Goal: Obtain resource: Download file/media

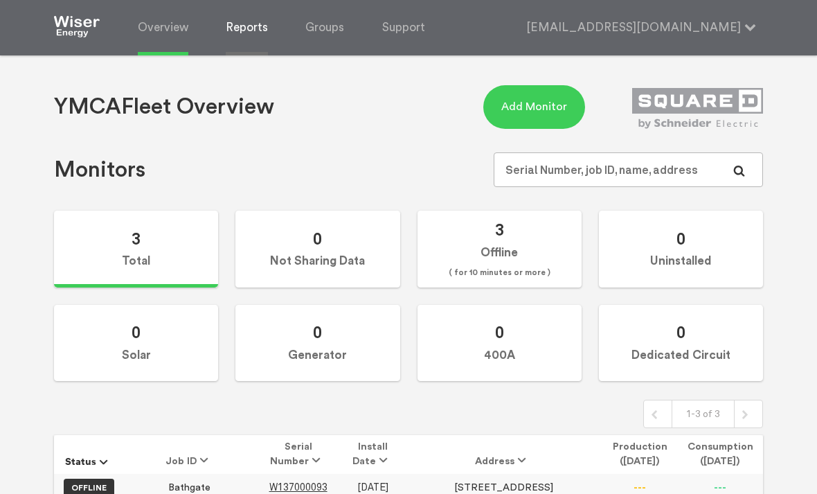
click at [242, 33] on link "Reports" at bounding box center [247, 27] width 42 height 55
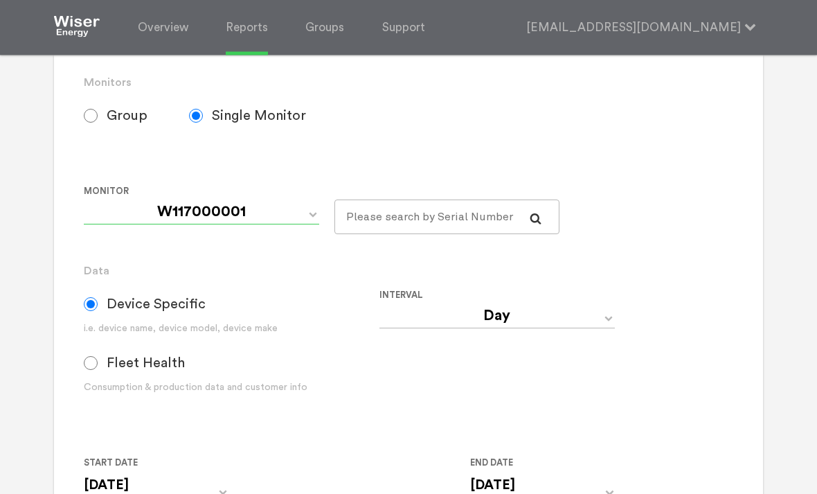
click at [312, 225] on select "W117000001 W137000093 W137000319" at bounding box center [201, 212] width 235 height 25
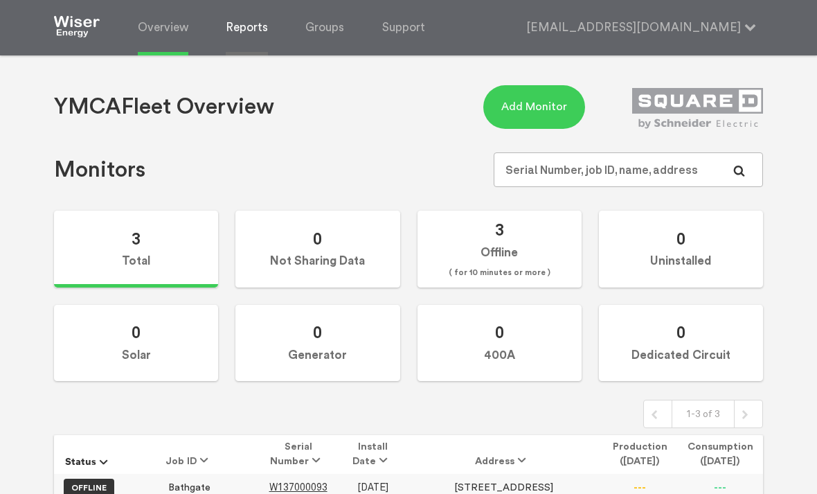
click at [246, 28] on link "Reports" at bounding box center [247, 27] width 42 height 55
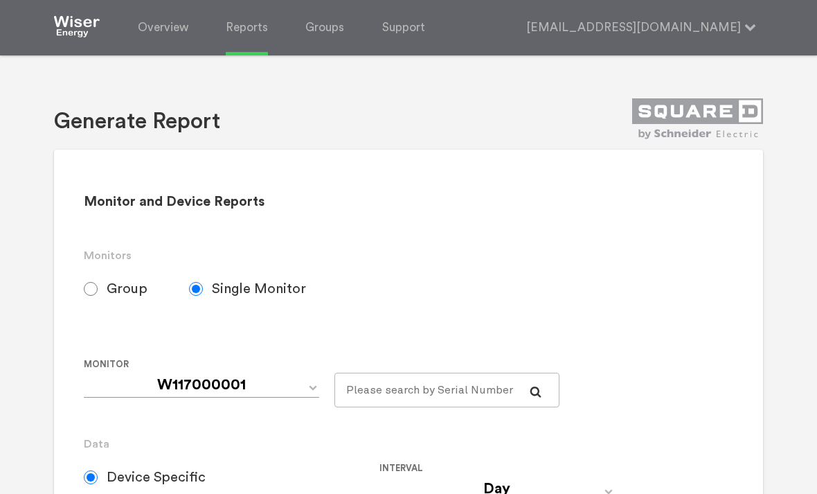
click at [316, 390] on select "W117000001 W137000093 W137000319" at bounding box center [201, 384] width 235 height 25
select select "W137000093"
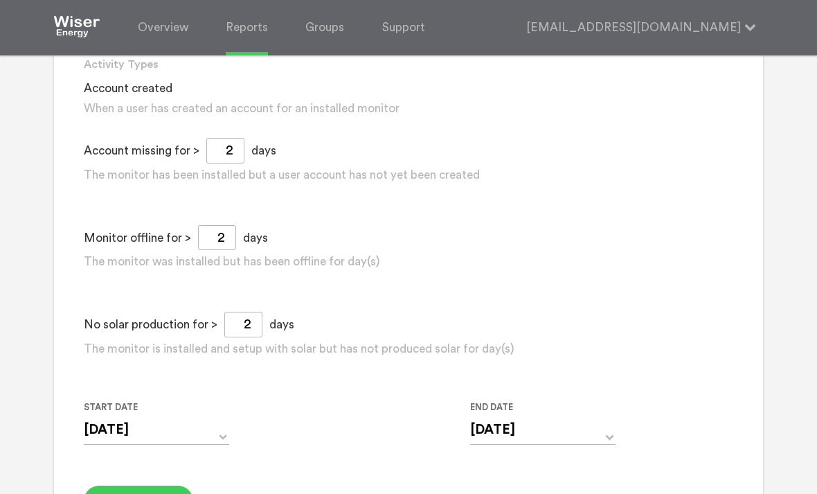
scroll to position [1122, 0]
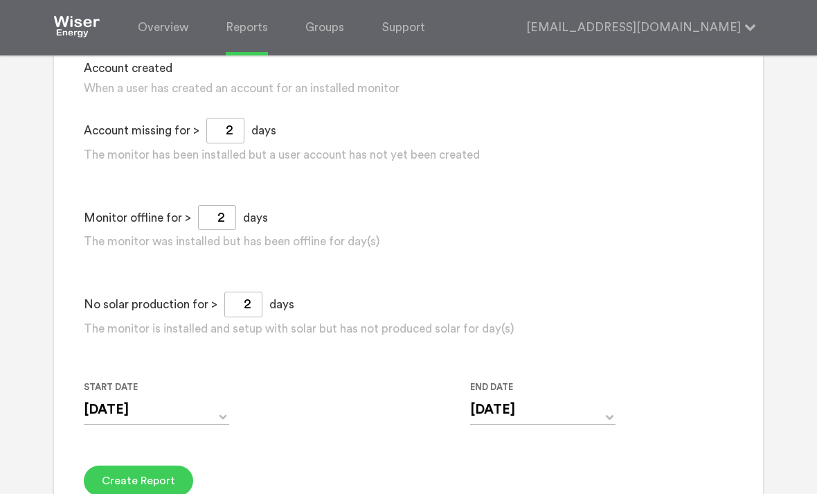
click at [215, 442] on div "[DATE] ‹ [DATE] › Su Mo Tu We Th Fr Sa 31 1 2 3 4 5 6 7 8 9 10 11 12 13 14 15 1…" at bounding box center [156, 418] width 145 height 46
click at [227, 424] on input "[DATE]" at bounding box center [156, 409] width 145 height 28
click at [224, 424] on input "[DATE]" at bounding box center [156, 409] width 145 height 28
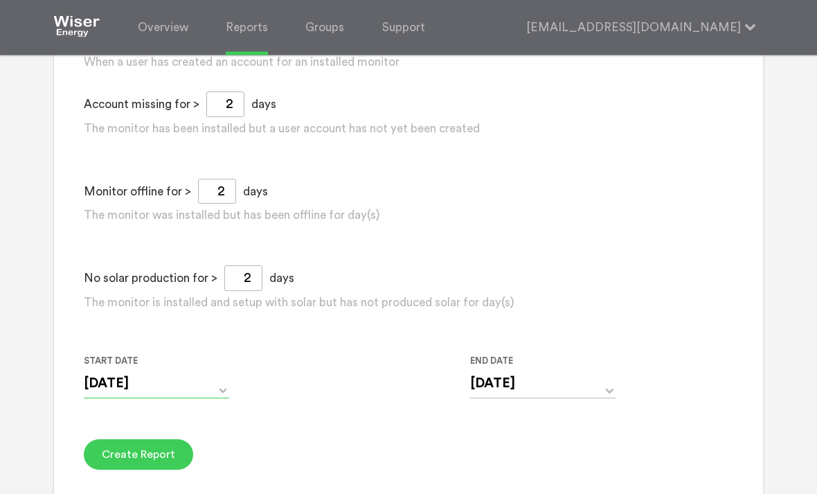
scroll to position [1147, 0]
click at [226, 399] on input "[DATE]" at bounding box center [156, 384] width 145 height 28
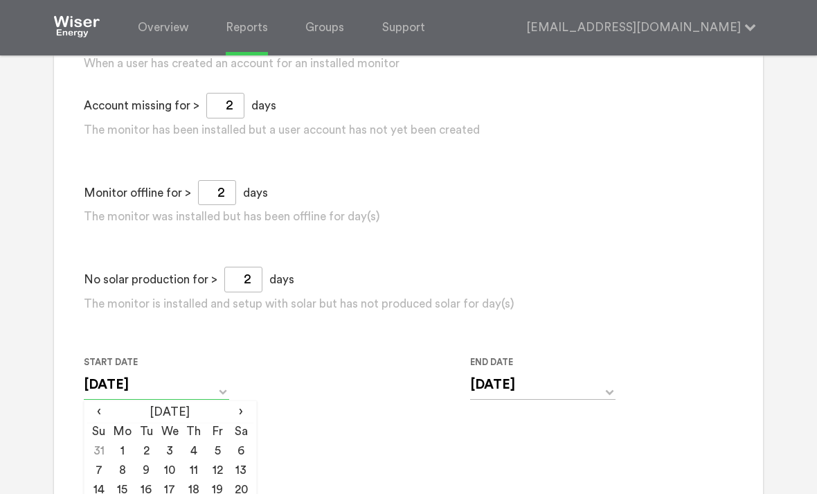
scroll to position [1167, 0]
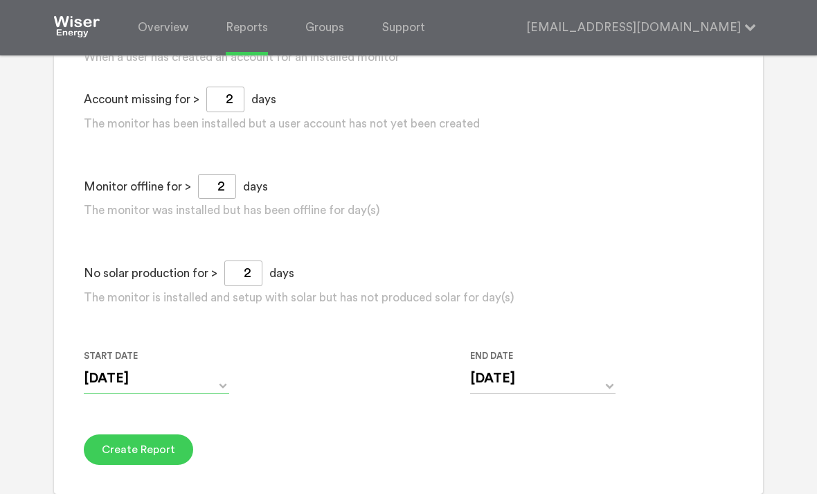
click at [219, 390] on input "[DATE]" at bounding box center [156, 378] width 145 height 28
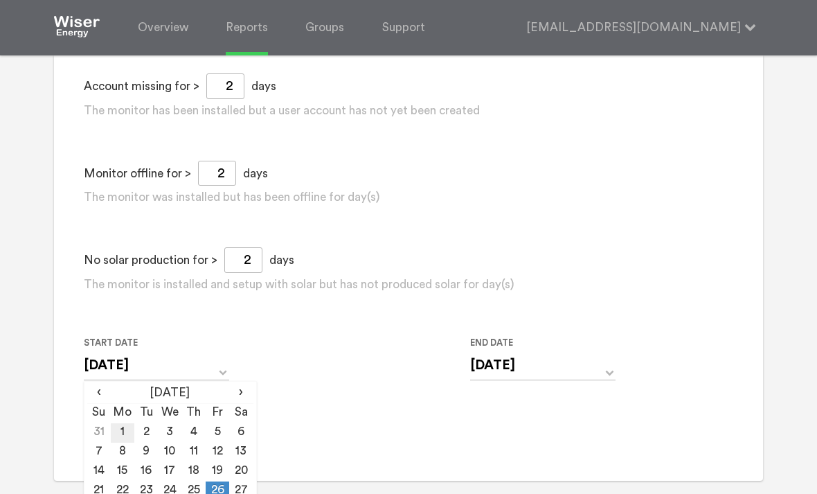
click at [122, 442] on td "1" at bounding box center [123, 432] width 24 height 19
type input "[DATE]"
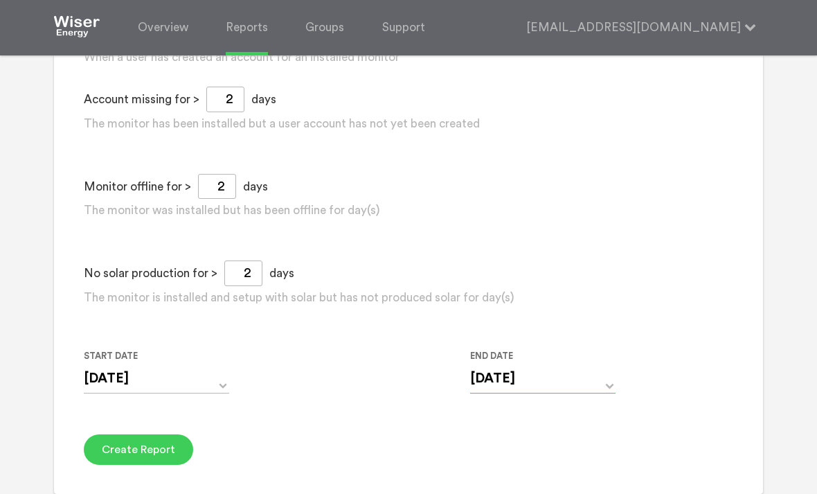
click at [606, 387] on input "[DATE]" at bounding box center [542, 378] width 145 height 28
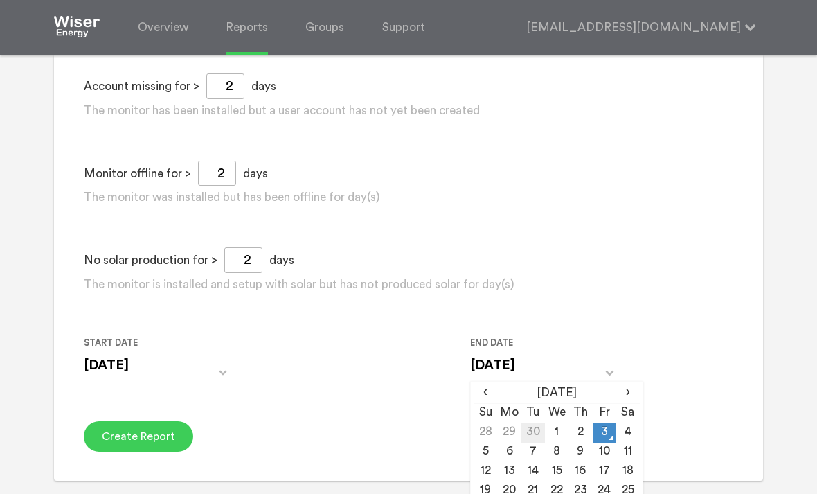
click at [536, 440] on td "30" at bounding box center [533, 432] width 24 height 19
type input "[DATE]"
click at [134, 451] on button "Create Report" at bounding box center [138, 436] width 109 height 30
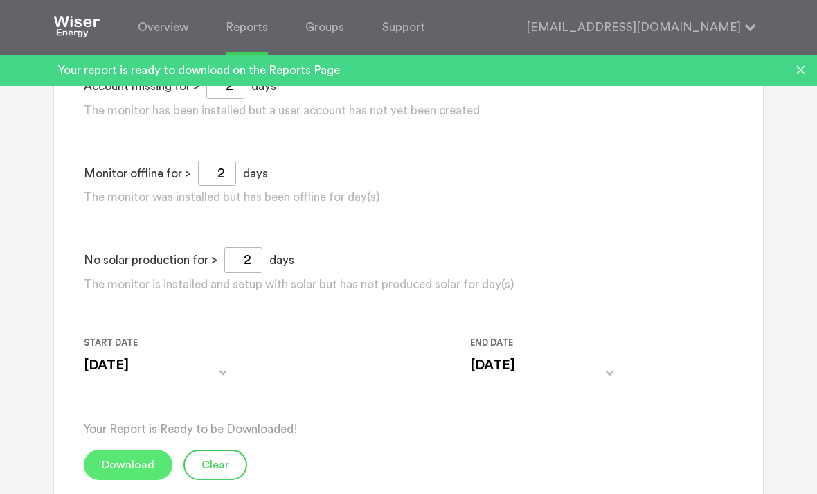
click at [136, 476] on button "Download" at bounding box center [128, 464] width 89 height 30
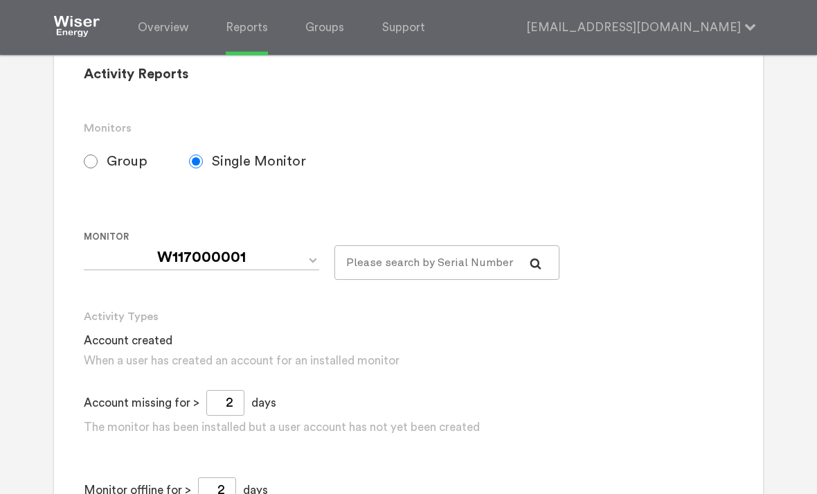
scroll to position [850, 0]
click at [306, 270] on select "W117000001 W137000093 W137000319" at bounding box center [201, 257] width 235 height 25
select select "W137000093"
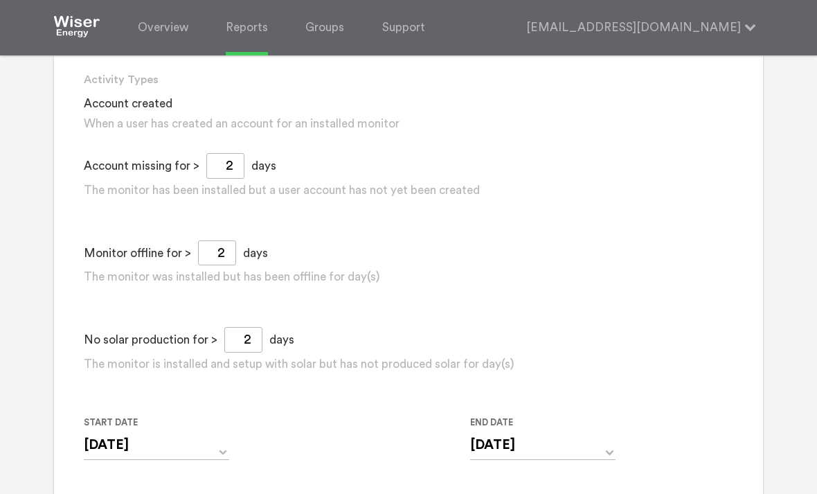
scroll to position [1122, 0]
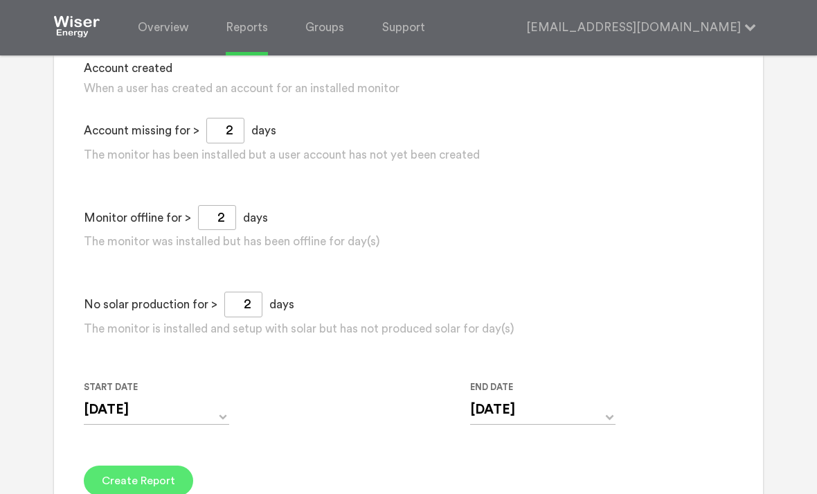
click at [140, 493] on button "Create Report" at bounding box center [138, 480] width 109 height 30
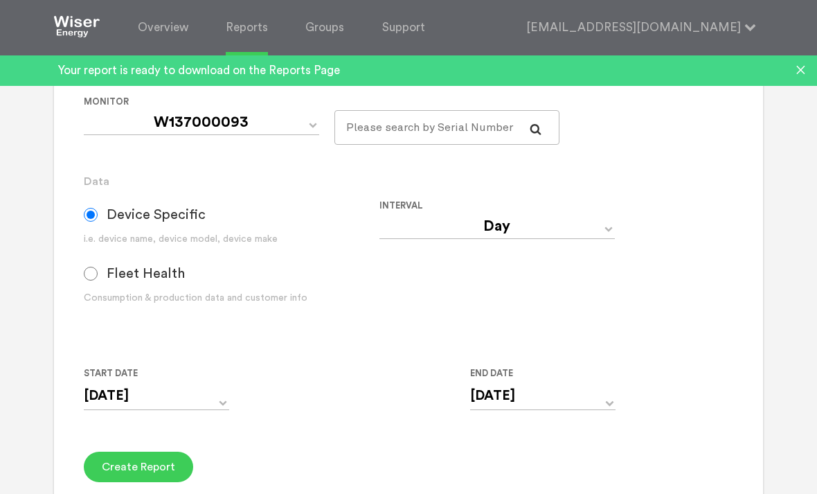
scroll to position [263, 0]
click at [226, 406] on input "[DATE]" at bounding box center [156, 395] width 145 height 28
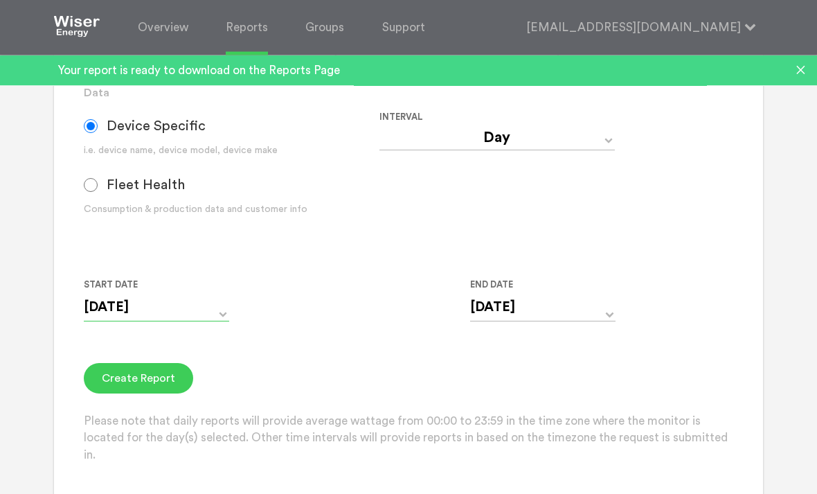
click at [224, 322] on input "[DATE]" at bounding box center [156, 308] width 145 height 28
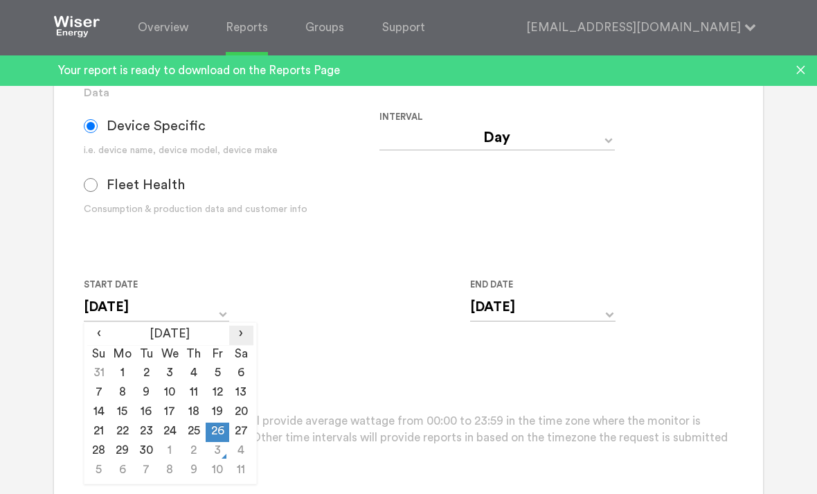
click at [241, 341] on span "›" at bounding box center [241, 333] width 24 height 17
click at [97, 342] on span "‹" at bounding box center [99, 333] width 24 height 17
click at [125, 384] on td "1" at bounding box center [123, 373] width 24 height 19
type input "[DATE]"
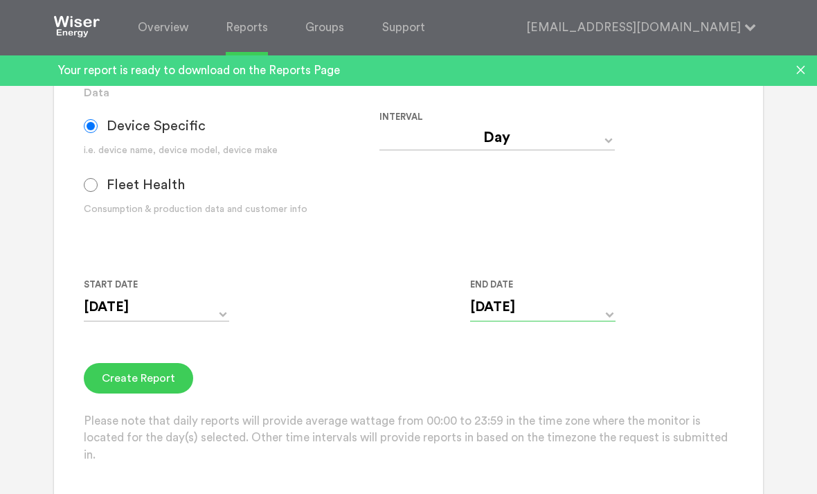
click at [612, 321] on input "[DATE]" at bounding box center [542, 307] width 145 height 28
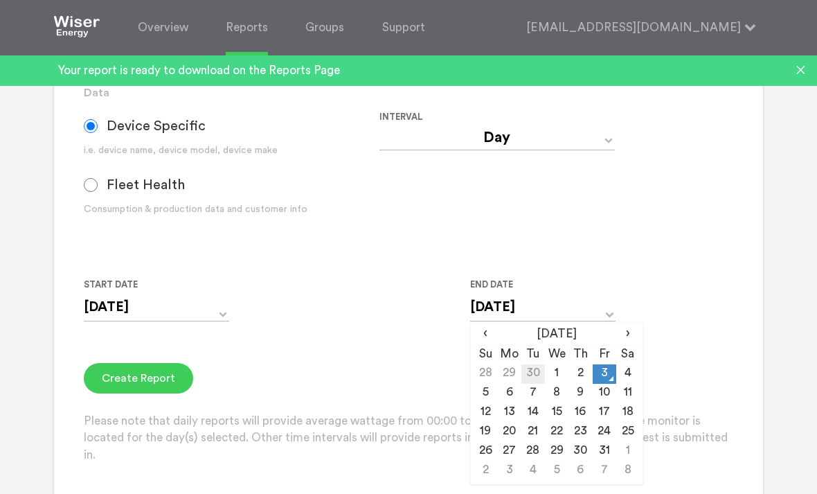
click at [528, 380] on td "30" at bounding box center [533, 373] width 24 height 19
type input "[DATE]"
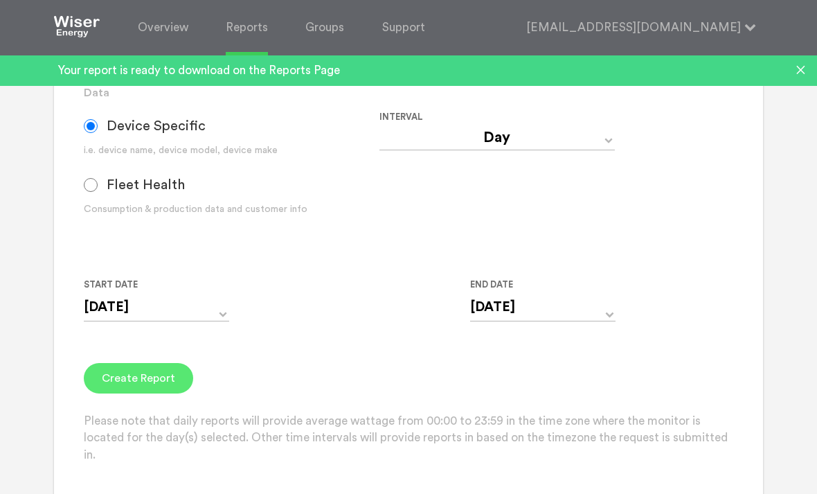
click at [136, 390] on button "Create Report" at bounding box center [138, 378] width 109 height 30
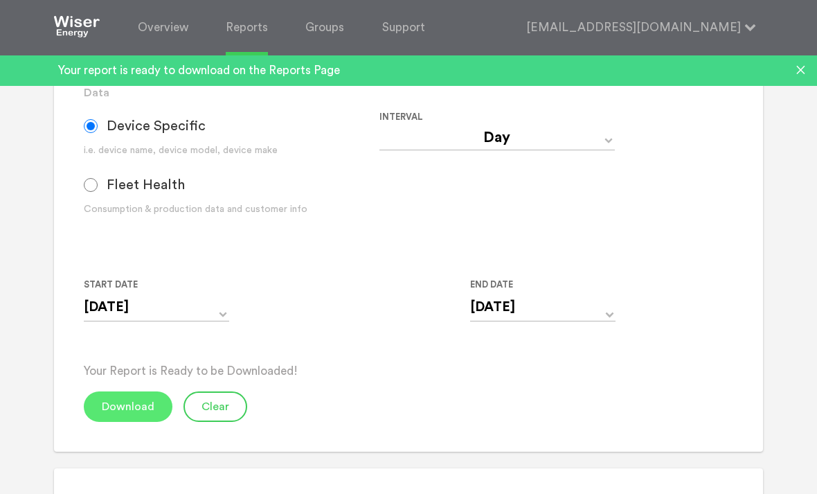
click at [124, 416] on button "Download" at bounding box center [128, 406] width 89 height 30
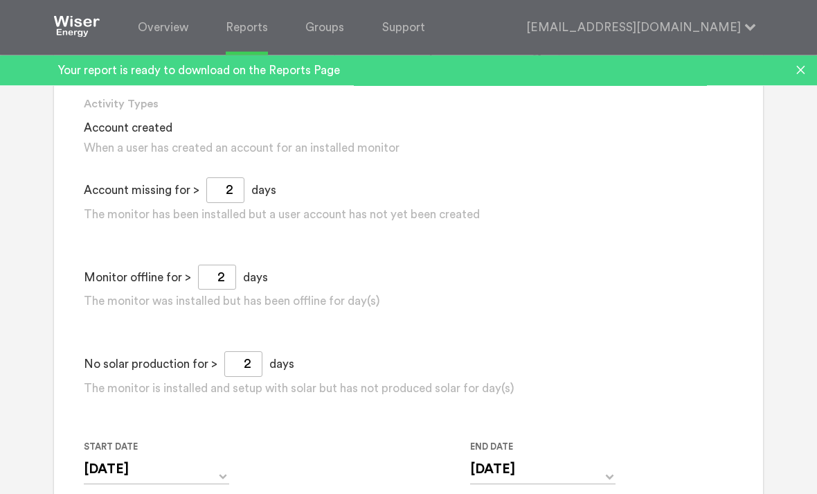
scroll to position [1122, 0]
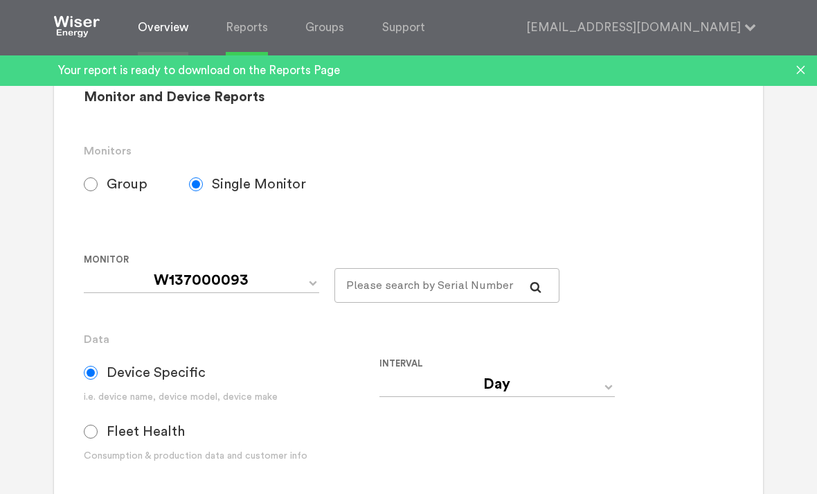
click at [170, 30] on link "Overview" at bounding box center [163, 27] width 51 height 55
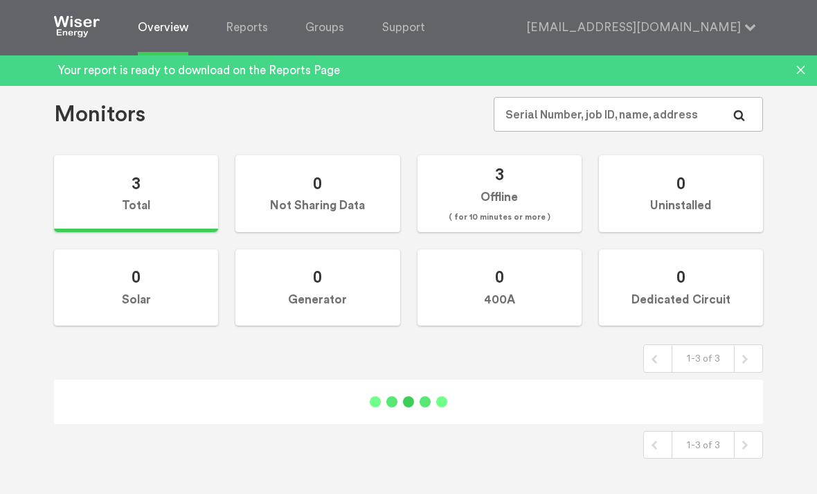
scroll to position [55, 0]
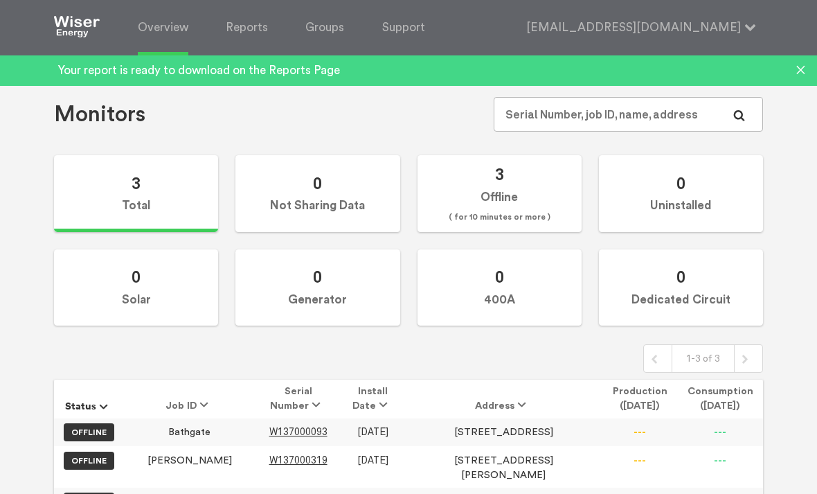
click at [666, 401] on th "Production ([DATE])" at bounding box center [639, 398] width 75 height 39
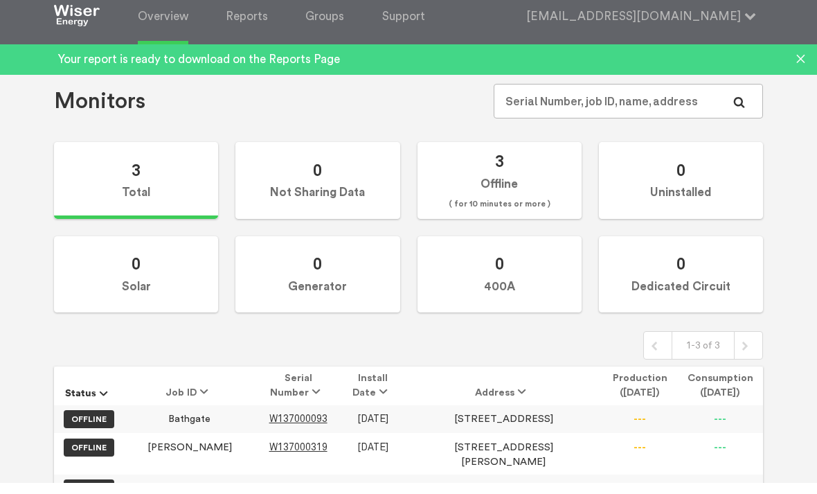
scroll to position [57, 0]
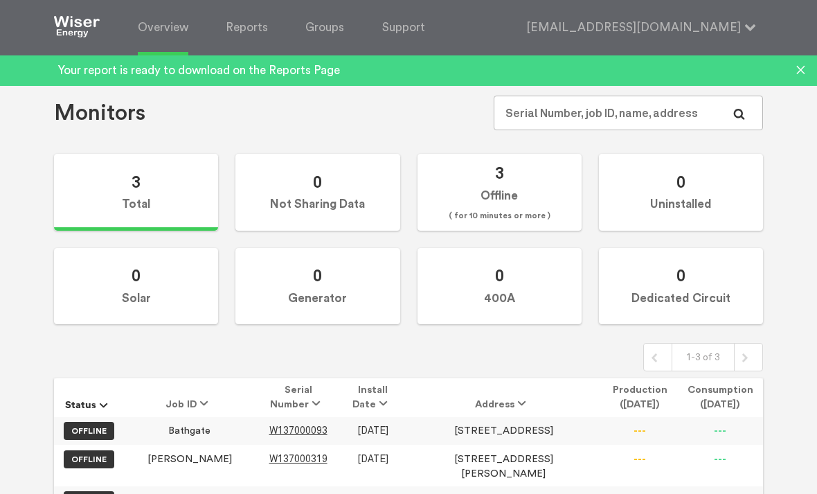
click at [114, 404] on span at bounding box center [114, 404] width 0 height 14
click at [95, 424] on label "OFFLINE" at bounding box center [89, 431] width 50 height 18
click at [119, 435] on td "OFFLINE" at bounding box center [89, 431] width 70 height 28
click at [338, 202] on label "0 Not Sharing Data" at bounding box center [317, 192] width 164 height 77
click at [0, 0] on input "0 Not Sharing Data" at bounding box center [0, 0] width 0 height 0
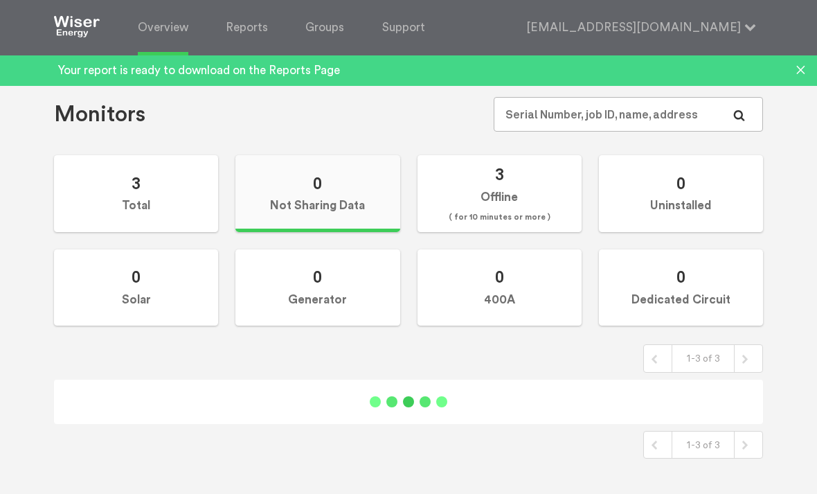
scroll to position [11, 0]
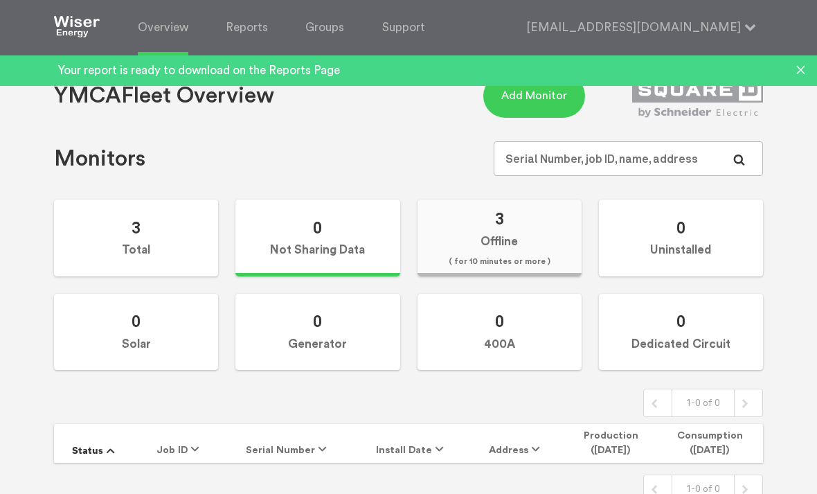
click at [505, 242] on label "3 Offline ( for 10 minutes or more )" at bounding box center [499, 237] width 164 height 77
click at [0, 0] on input "3 Offline ( for 10 minutes or more )" at bounding box center [0, 0] width 0 height 0
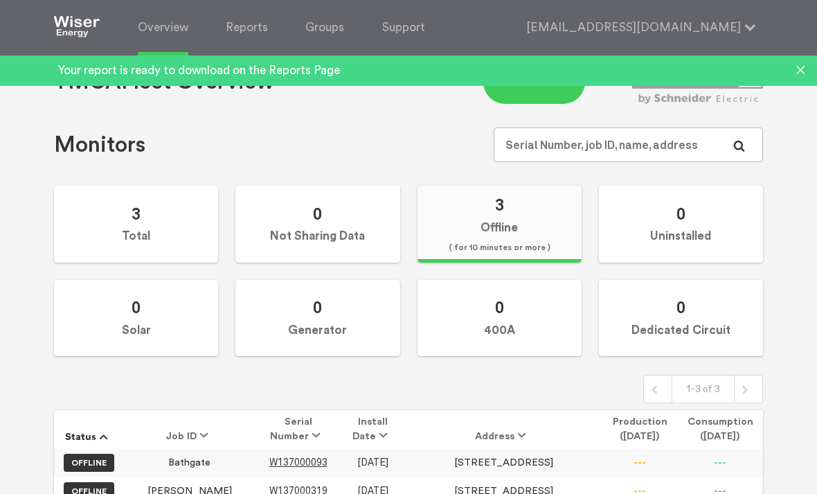
scroll to position [57, 0]
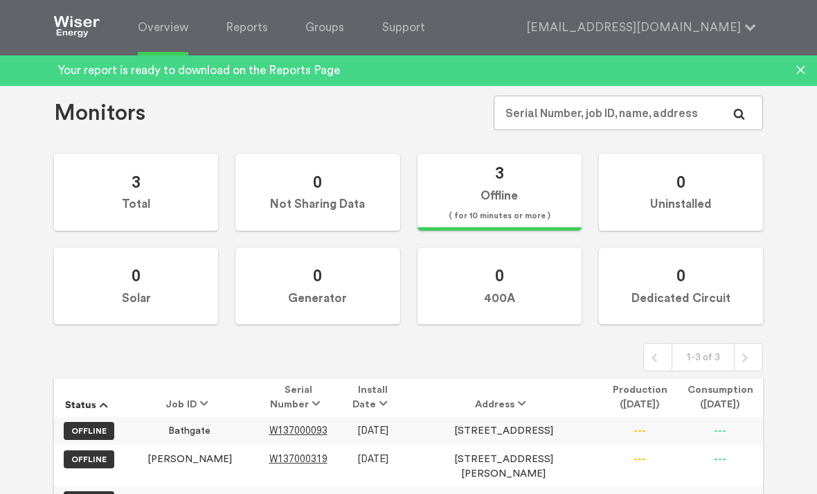
click at [726, 429] on td "---" at bounding box center [720, 431] width 86 height 28
click at [724, 461] on td "---" at bounding box center [720, 464] width 86 height 41
click at [536, 210] on span "( for 10 minutes or more )" at bounding box center [500, 216] width 102 height 17
click at [0, 0] on input "3 Offline ( for 10 minutes or more )" at bounding box center [0, 0] width 0 height 0
click at [525, 300] on label "0 400A" at bounding box center [499, 286] width 164 height 77
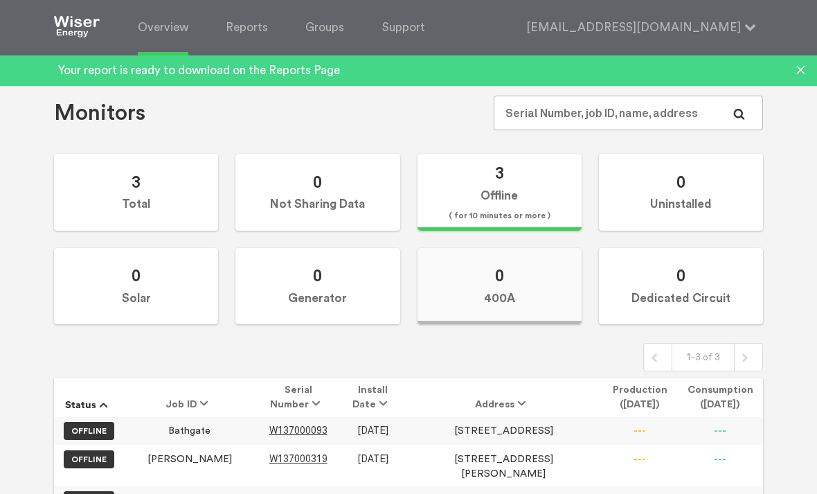
click at [0, 0] on input "0 400A" at bounding box center [0, 0] width 0 height 0
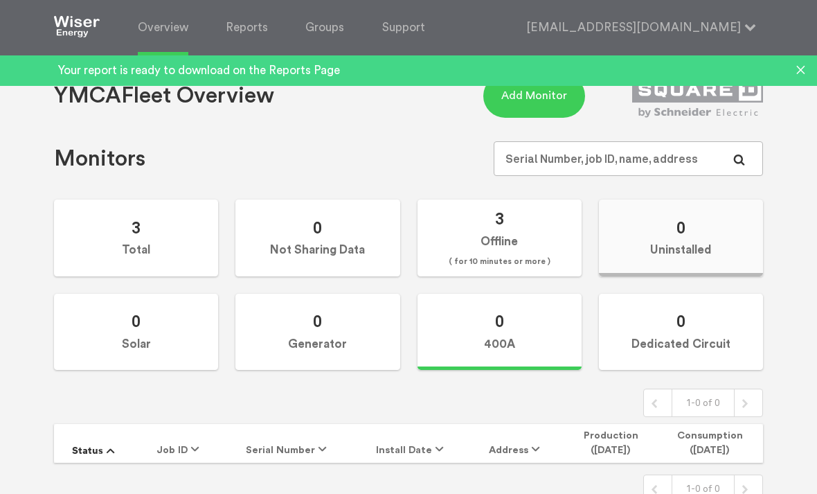
click at [702, 229] on label "0 Uninstalled" at bounding box center [681, 237] width 164 height 77
click at [0, 0] on input "0 Uninstalled" at bounding box center [0, 0] width 0 height 0
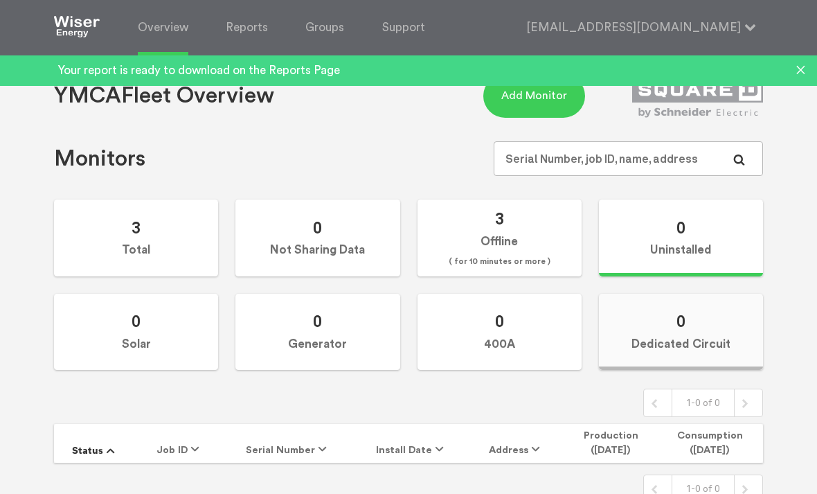
click at [692, 340] on label "0 Dedicated Circuit" at bounding box center [681, 332] width 164 height 77
click at [0, 0] on input "0 Dedicated Circuit" at bounding box center [0, 0] width 0 height 0
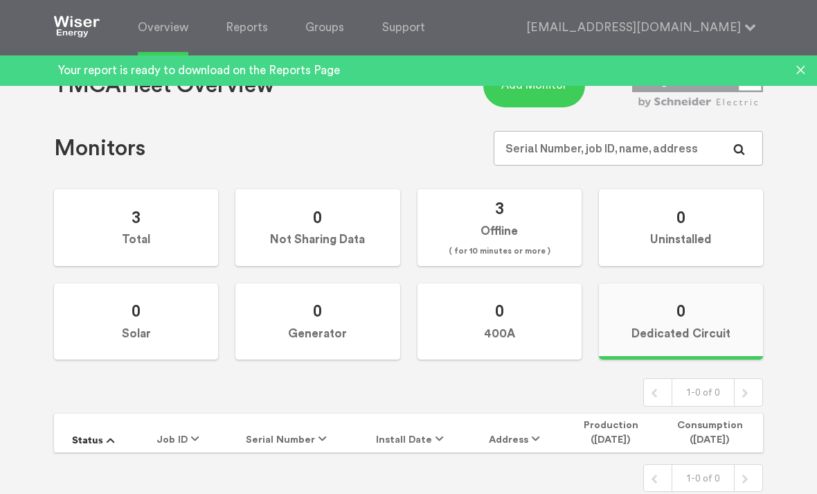
scroll to position [28, 0]
